Goal: Task Accomplishment & Management: Manage account settings

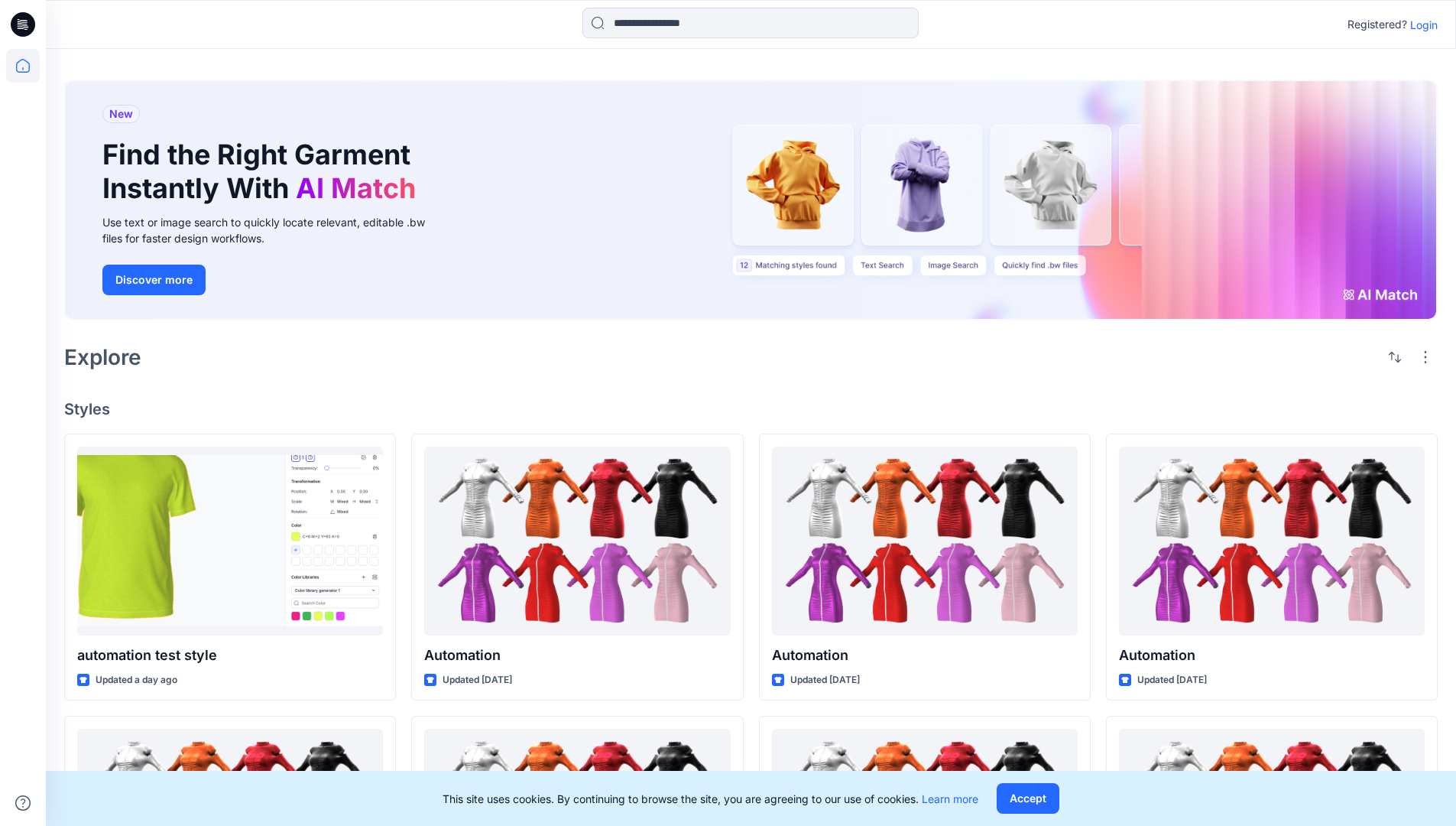
click at [1420, 25] on p "Login" at bounding box center [1423, 25] width 27 height 16
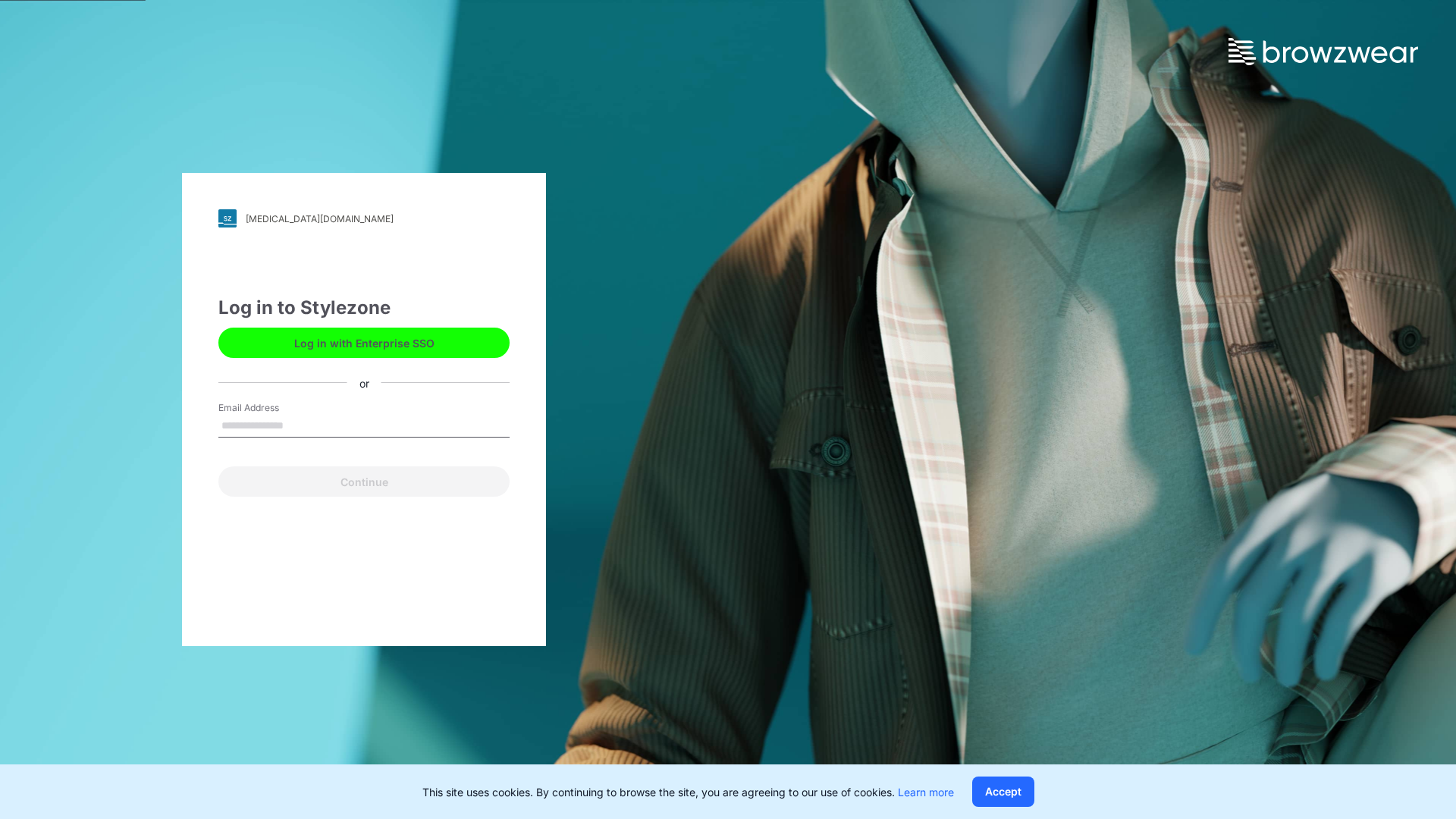
click at [299, 425] on input "Email Address" at bounding box center [364, 426] width 291 height 23
type input "**********"
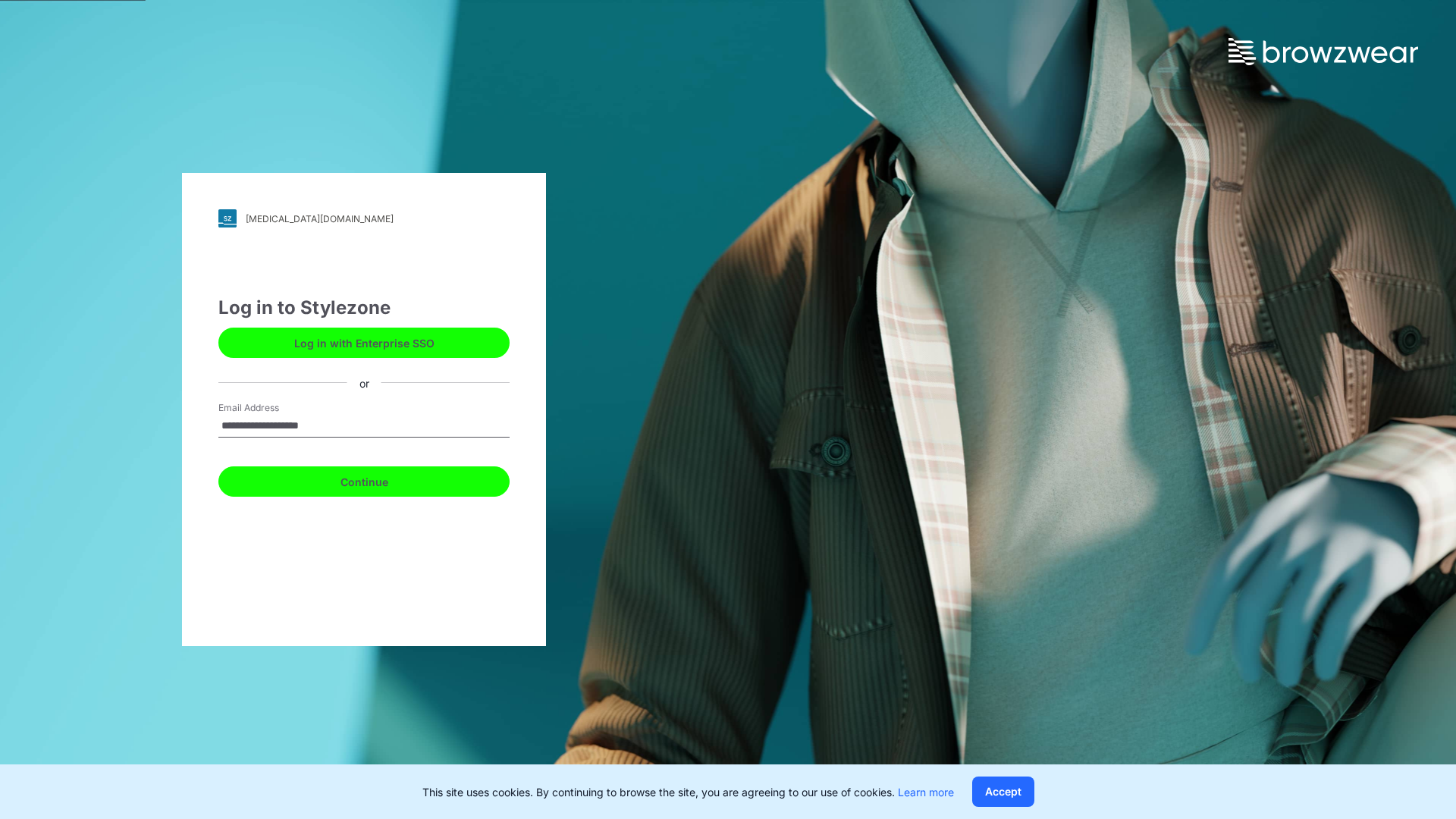
click at [380, 479] on button "Continue" at bounding box center [364, 481] width 291 height 31
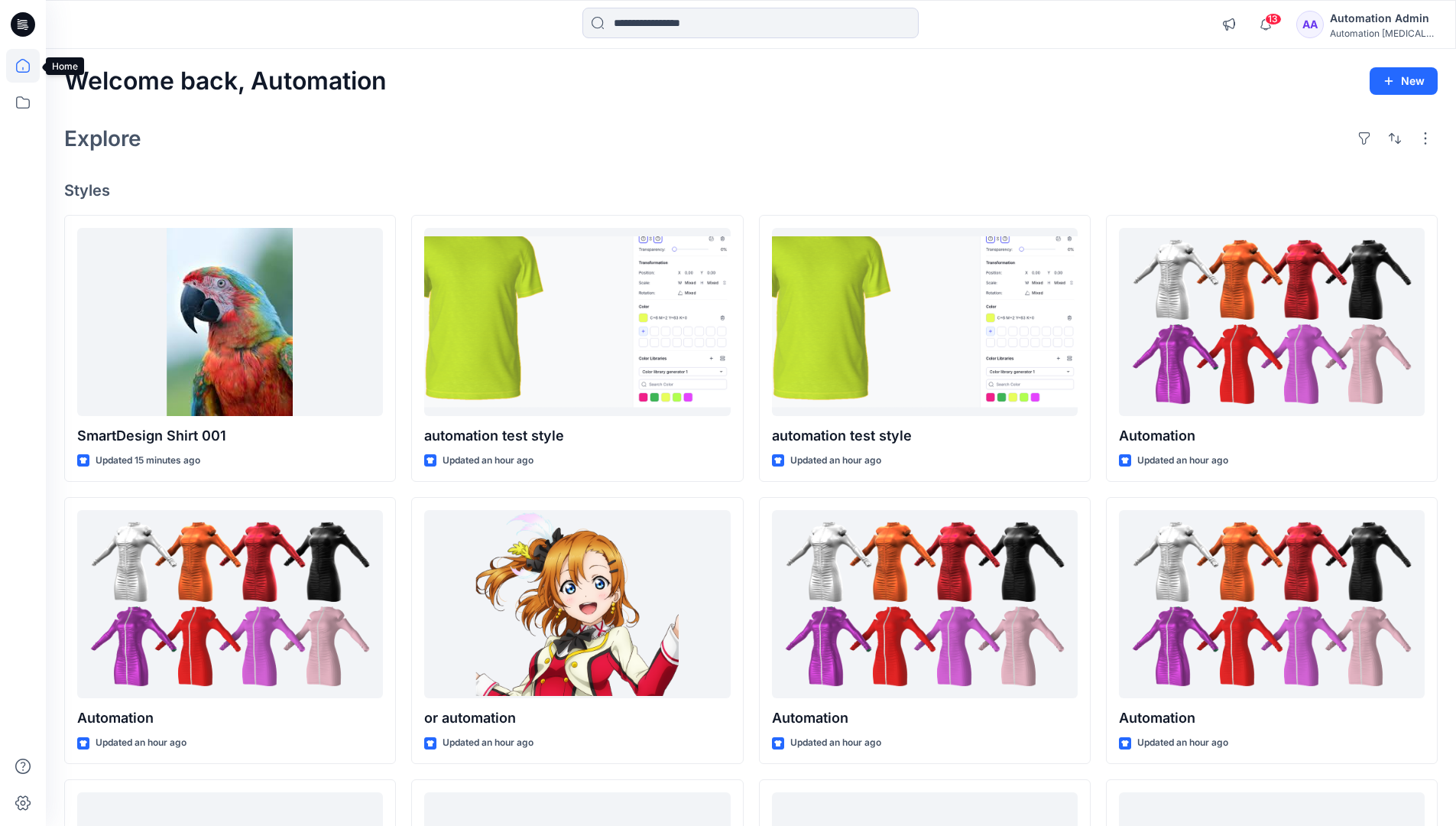
click at [29, 66] on icon at bounding box center [23, 66] width 14 height 14
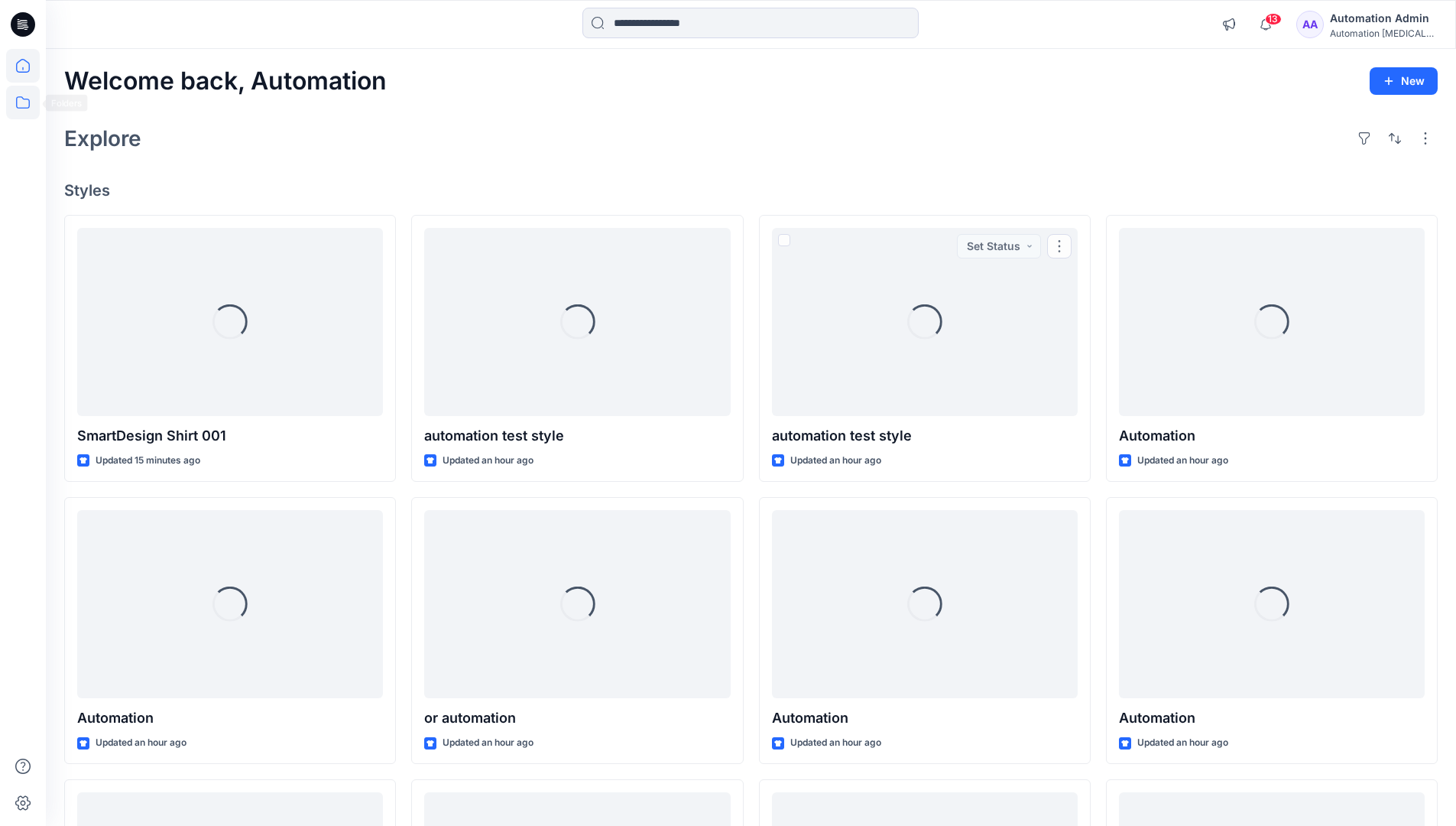
click at [26, 100] on icon at bounding box center [23, 102] width 33 height 33
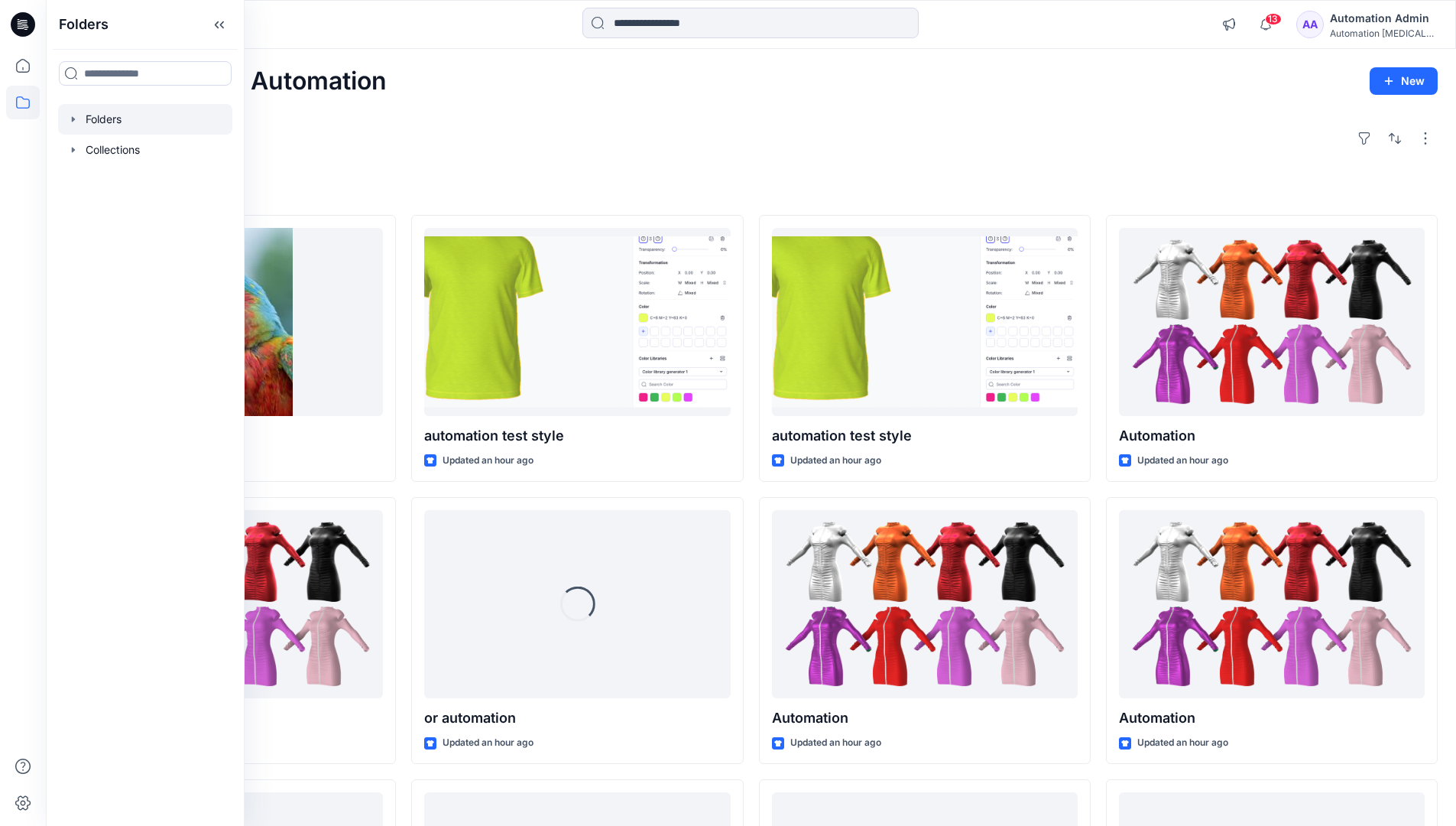
click at [113, 126] on div at bounding box center [145, 119] width 174 height 31
